Goal: Task Accomplishment & Management: Manage account settings

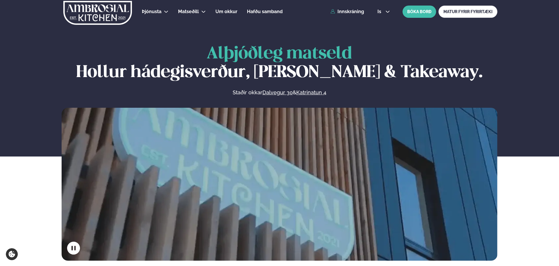
click at [348, 15] on div "Þjónusta Hádegismatur fyrir fyrirtæki Fyrirtækja veitingar Einkapartý Matseðill…" at bounding box center [279, 11] width 470 height 23
click at [348, 11] on link "Innskráning" at bounding box center [347, 11] width 34 height 5
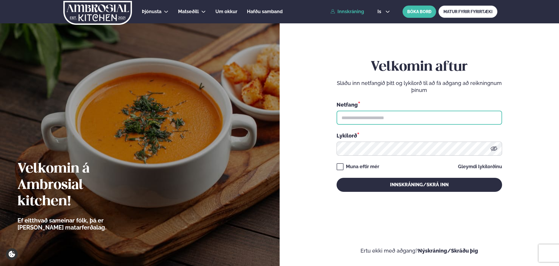
click at [363, 118] on input "text" at bounding box center [418, 118] width 165 height 14
type input "**********"
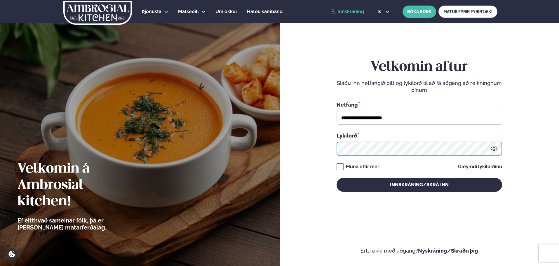
click at [336, 178] on button "Innskráning/Skrá inn" at bounding box center [418, 185] width 165 height 14
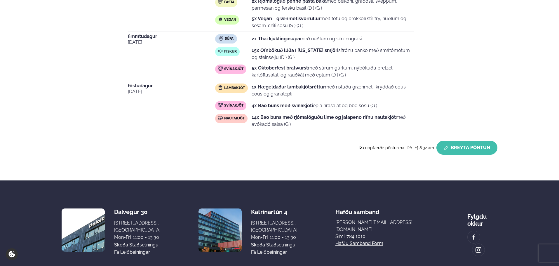
click at [458, 148] on button "Breyta Pöntun" at bounding box center [466, 148] width 61 height 14
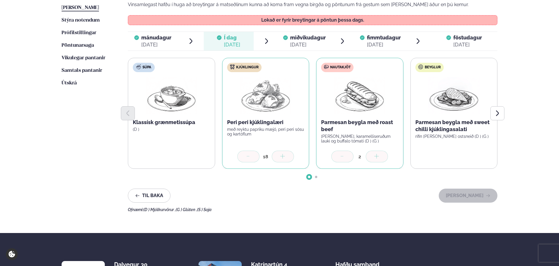
scroll to position [165, 0]
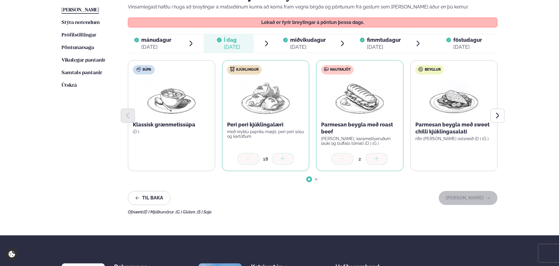
click at [305, 42] on span "miðvikudagur" at bounding box center [308, 40] width 36 height 6
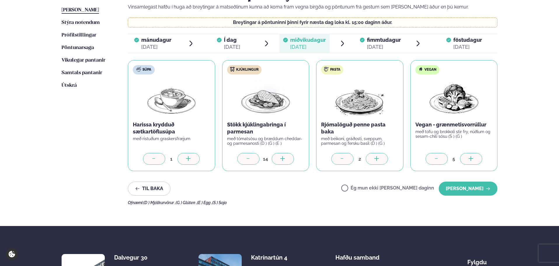
click at [283, 157] on icon at bounding box center [283, 159] width 6 height 6
click at [460, 188] on button "[PERSON_NAME]" at bounding box center [467, 188] width 59 height 14
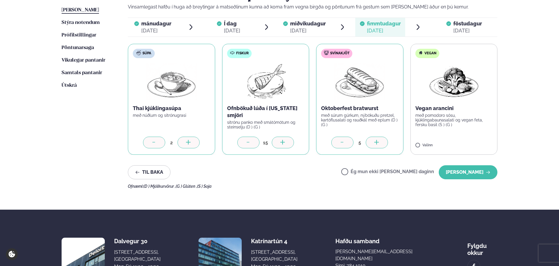
click at [290, 144] on div at bounding box center [283, 143] width 22 height 12
click at [468, 173] on button "[PERSON_NAME]" at bounding box center [467, 172] width 59 height 14
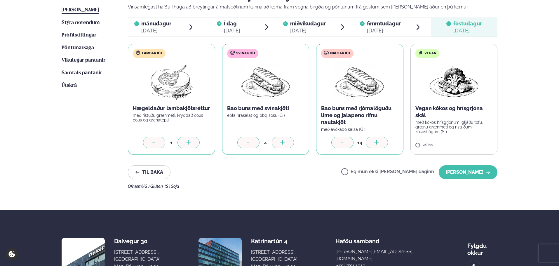
click at [377, 141] on icon at bounding box center [377, 143] width 6 height 6
click at [456, 168] on button "[PERSON_NAME]" at bounding box center [467, 172] width 59 height 14
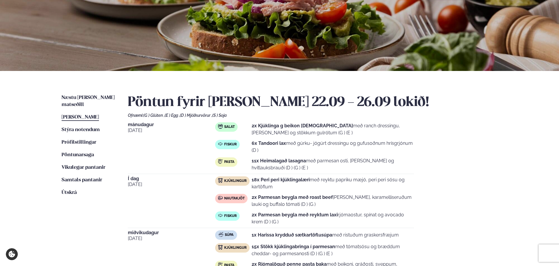
scroll to position [117, 0]
